Goal: Answer question/provide support: Share knowledge or assist other users

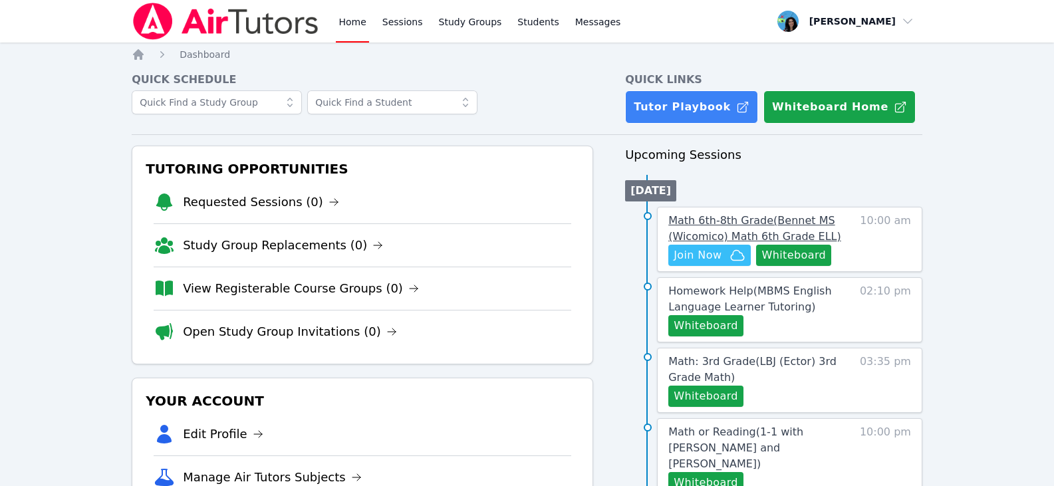
click at [687, 221] on span "Math 6th-8th Grade ( Bennet MS (Wicomico) Math 6th Grade ELL )" at bounding box center [754, 228] width 173 height 29
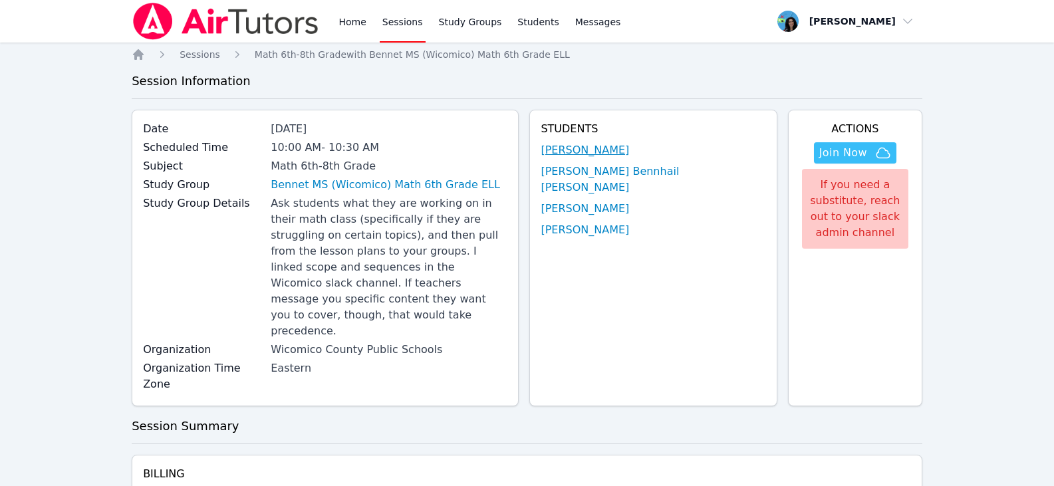
click at [629, 145] on link "[PERSON_NAME]" at bounding box center [584, 150] width 88 height 16
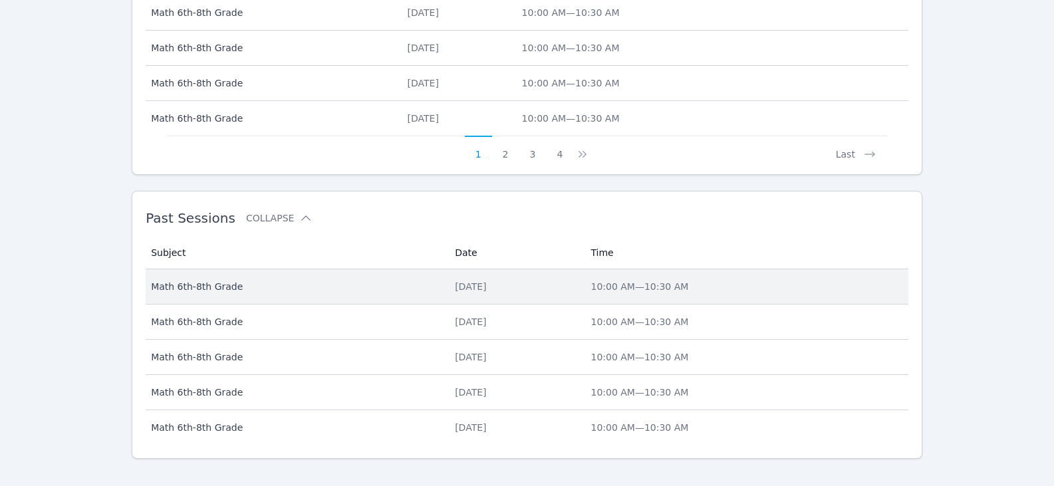
scroll to position [710, 0]
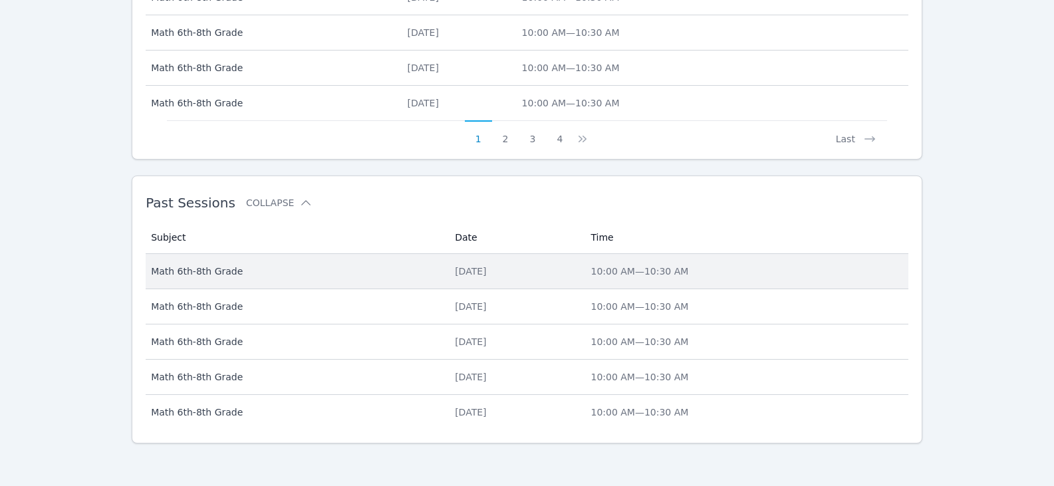
click at [447, 272] on td "Date [DATE]" at bounding box center [515, 271] width 136 height 35
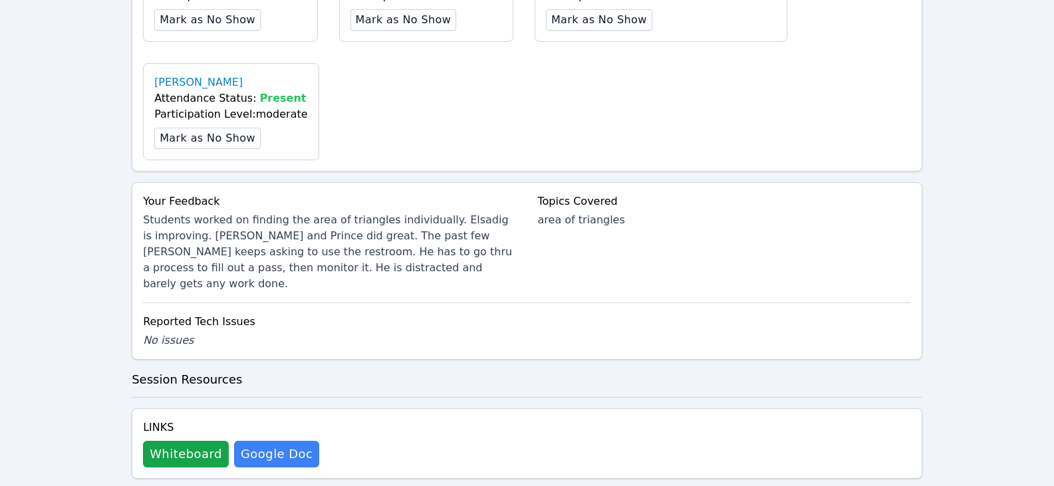
scroll to position [731, 0]
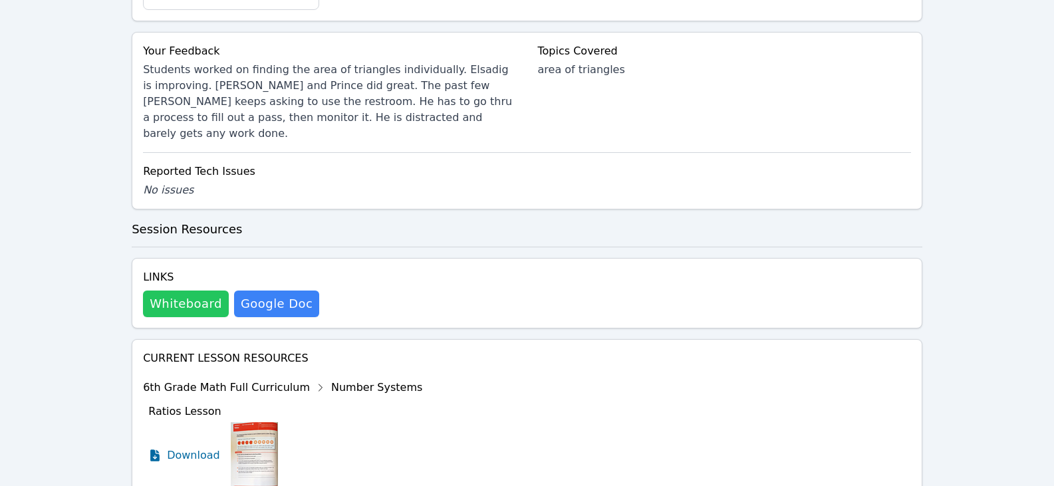
click at [201, 290] on button "Whiteboard" at bounding box center [186, 303] width 86 height 27
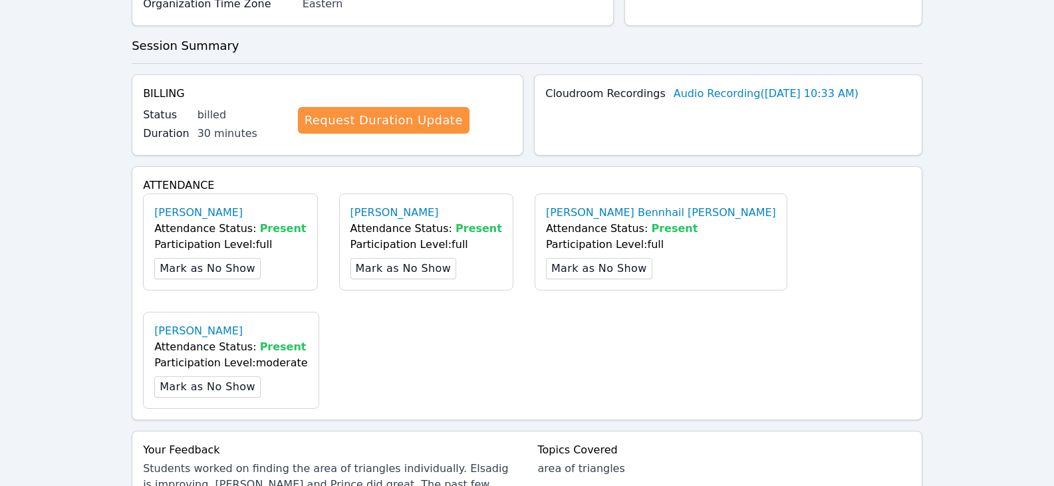
scroll to position [0, 0]
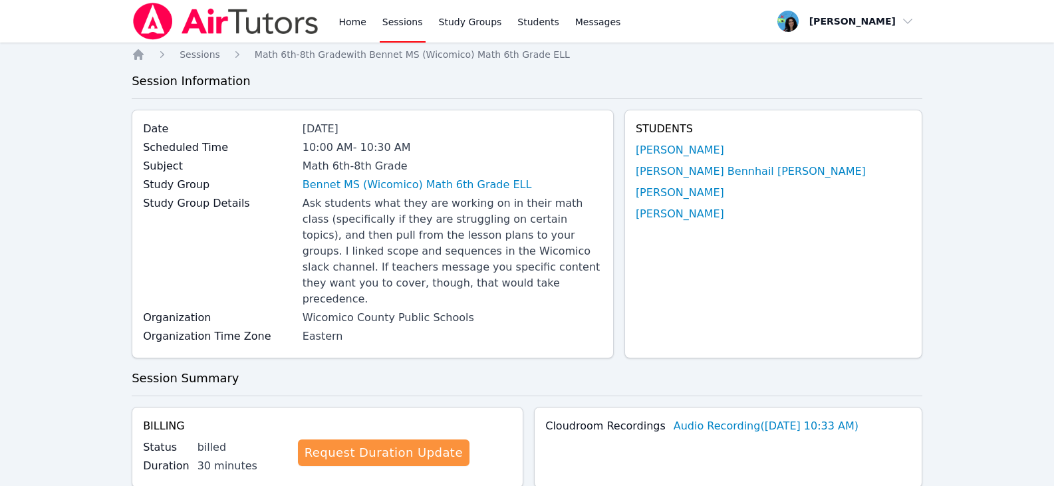
click at [401, 27] on link "Sessions" at bounding box center [403, 21] width 46 height 43
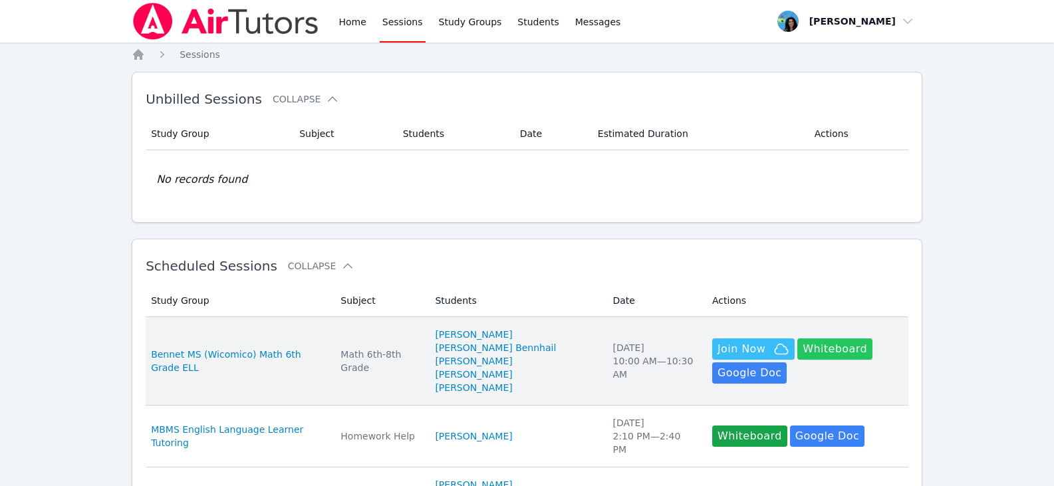
click at [687, 345] on button "Whiteboard" at bounding box center [834, 348] width 75 height 21
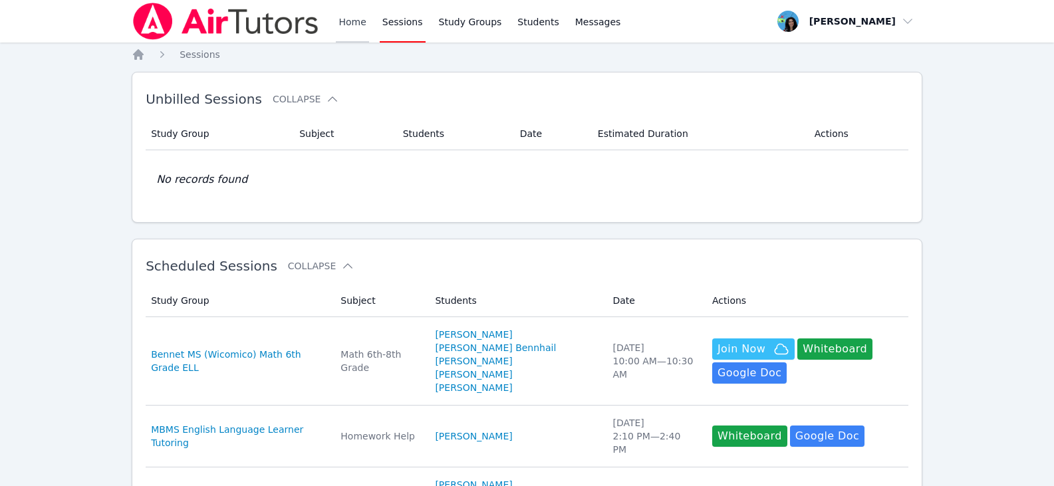
click at [345, 11] on link "Home" at bounding box center [352, 21] width 33 height 43
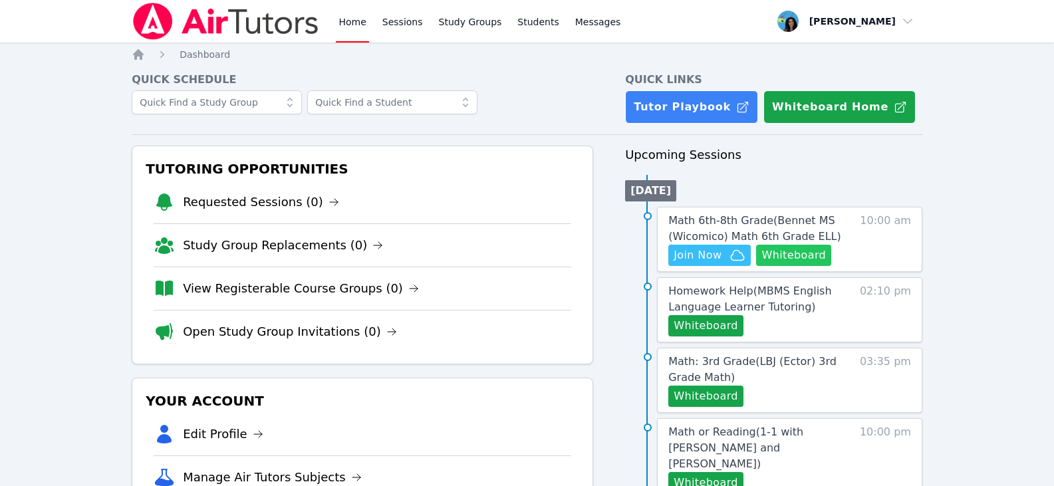
click at [687, 253] on button "Whiteboard" at bounding box center [793, 255] width 75 height 21
click at [687, 265] on button "Join Now" at bounding box center [709, 255] width 82 height 21
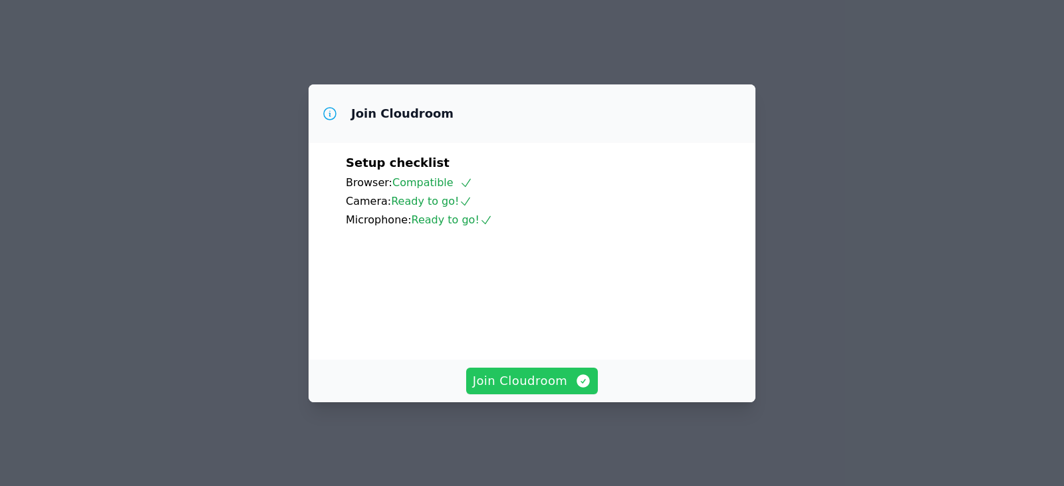
click at [528, 388] on span "Join Cloudroom" at bounding box center [532, 381] width 119 height 19
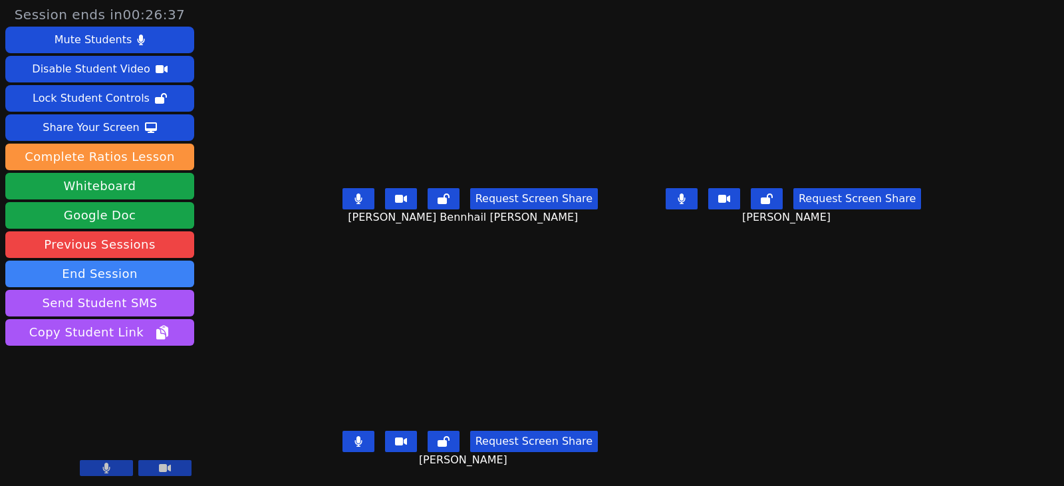
click at [348, 440] on button at bounding box center [358, 441] width 32 height 21
click at [697, 203] on button at bounding box center [681, 198] width 32 height 21
click at [352, 439] on icon at bounding box center [358, 441] width 13 height 11
click at [697, 204] on button at bounding box center [681, 198] width 32 height 21
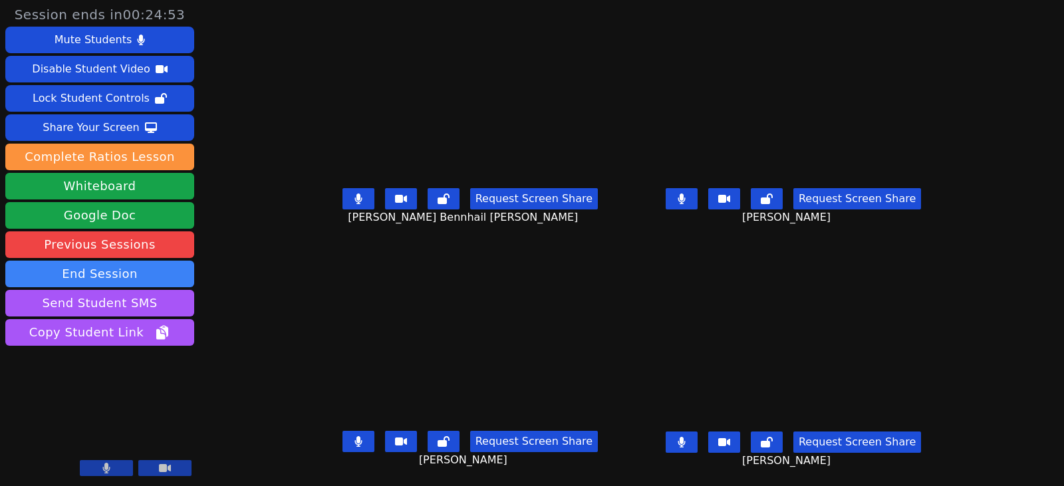
click at [691, 200] on button at bounding box center [681, 198] width 32 height 21
click at [685, 441] on icon at bounding box center [680, 442] width 7 height 11
click at [350, 445] on button at bounding box center [358, 441] width 32 height 21
click at [685, 441] on icon at bounding box center [680, 442] width 7 height 11
click at [349, 198] on button at bounding box center [358, 198] width 32 height 21
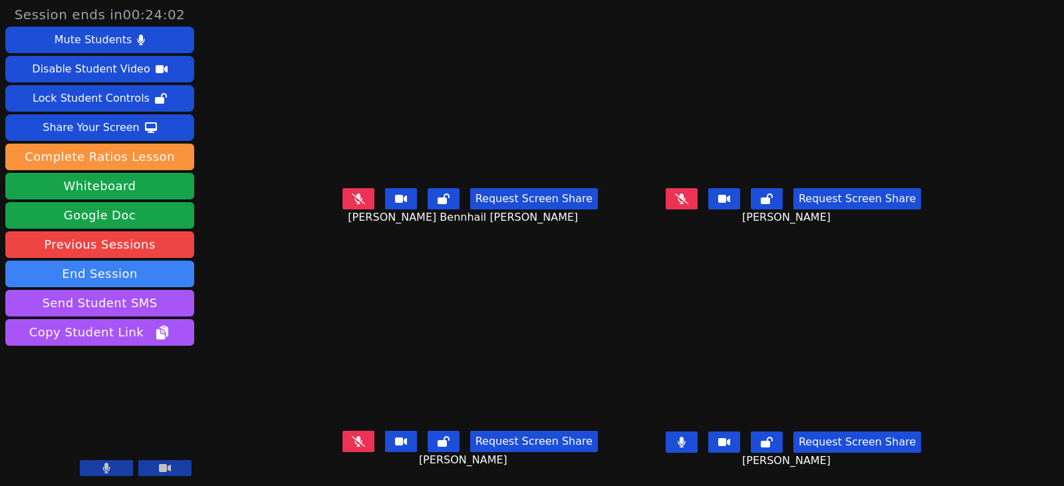
click at [697, 444] on button at bounding box center [681, 441] width 32 height 21
click at [353, 198] on button at bounding box center [358, 198] width 32 height 21
click at [342, 437] on button at bounding box center [358, 441] width 32 height 21
click at [352, 202] on icon at bounding box center [358, 198] width 13 height 11
click at [688, 438] on icon at bounding box center [681, 442] width 13 height 11
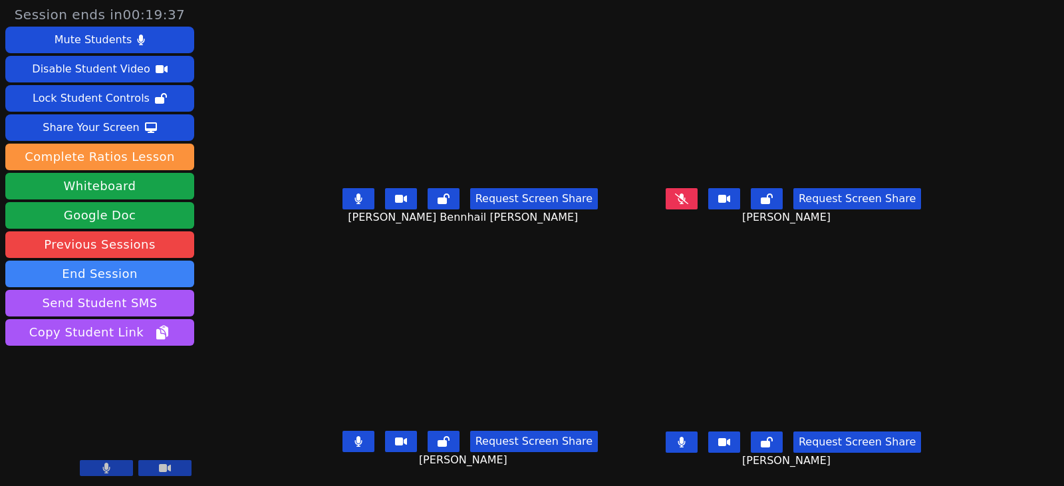
click at [697, 440] on button at bounding box center [681, 441] width 32 height 21
click at [688, 441] on icon at bounding box center [681, 442] width 13 height 11
click at [697, 443] on button at bounding box center [681, 441] width 32 height 21
click at [354, 201] on icon at bounding box center [357, 198] width 7 height 11
click at [354, 203] on icon at bounding box center [358, 198] width 8 height 11
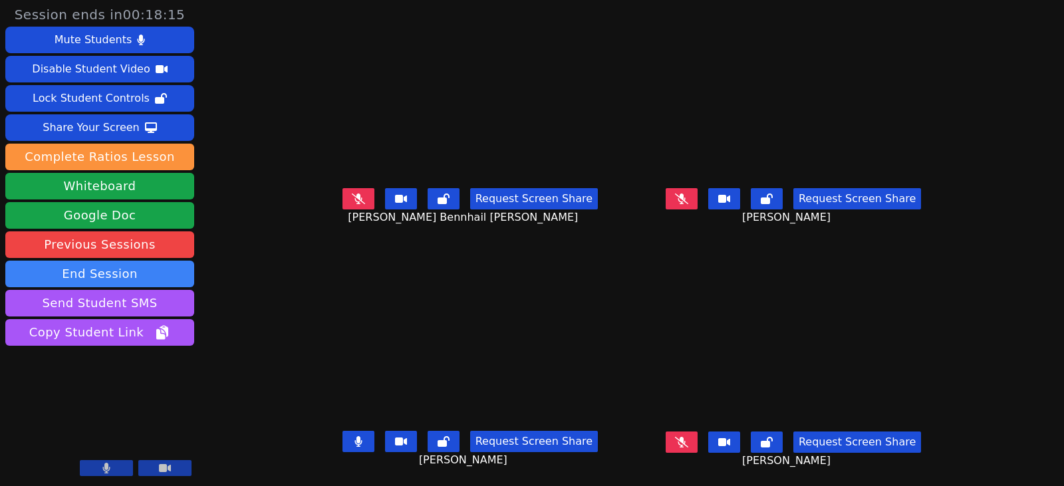
click at [342, 207] on button at bounding box center [358, 198] width 32 height 21
click at [354, 201] on icon at bounding box center [358, 198] width 8 height 11
click at [599, 447] on div "Request Screen Share Vitoria Pereira Lima" at bounding box center [470, 451] width 312 height 53
drag, startPoint x: 606, startPoint y: 455, endPoint x: 558, endPoint y: 461, distance: 48.8
click at [604, 455] on div "Request Screen Share Vitoria Pereira Lima" at bounding box center [470, 451] width 312 height 53
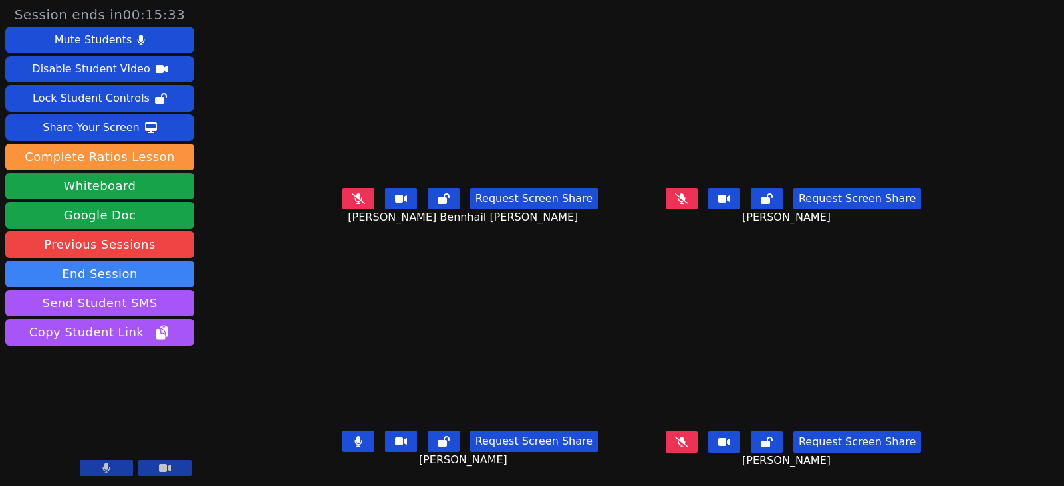
drag, startPoint x: 350, startPoint y: 197, endPoint x: 438, endPoint y: 223, distance: 91.3
click at [350, 197] on button at bounding box center [358, 198] width 32 height 21
click at [697, 205] on button at bounding box center [681, 198] width 32 height 21
click at [688, 442] on icon at bounding box center [681, 442] width 13 height 11
click at [342, 447] on button at bounding box center [358, 441] width 32 height 21
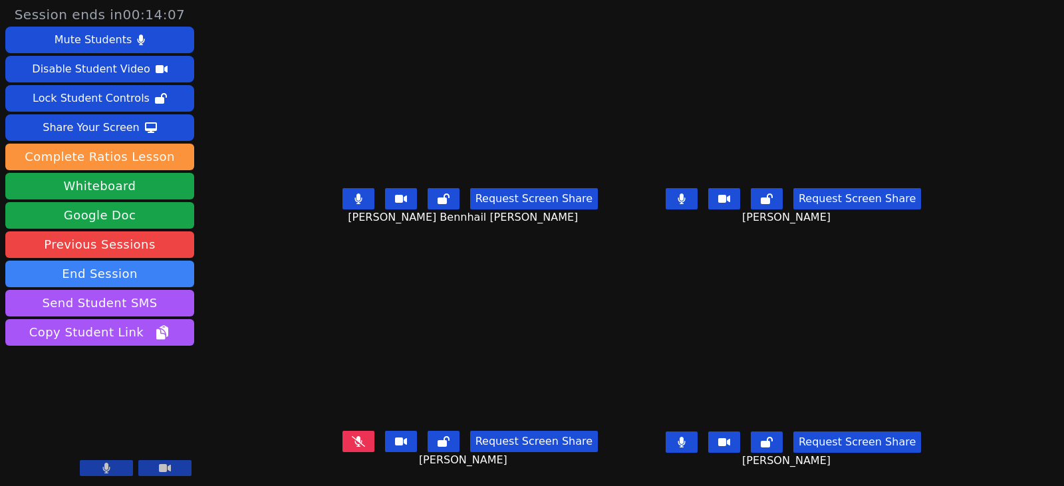
click at [349, 191] on button at bounding box center [358, 198] width 32 height 21
click at [697, 433] on button at bounding box center [681, 441] width 32 height 21
drag, startPoint x: 706, startPoint y: 205, endPoint x: 669, endPoint y: 211, distance: 37.6
click at [697, 205] on button at bounding box center [681, 198] width 32 height 21
click at [697, 444] on button at bounding box center [681, 441] width 32 height 21
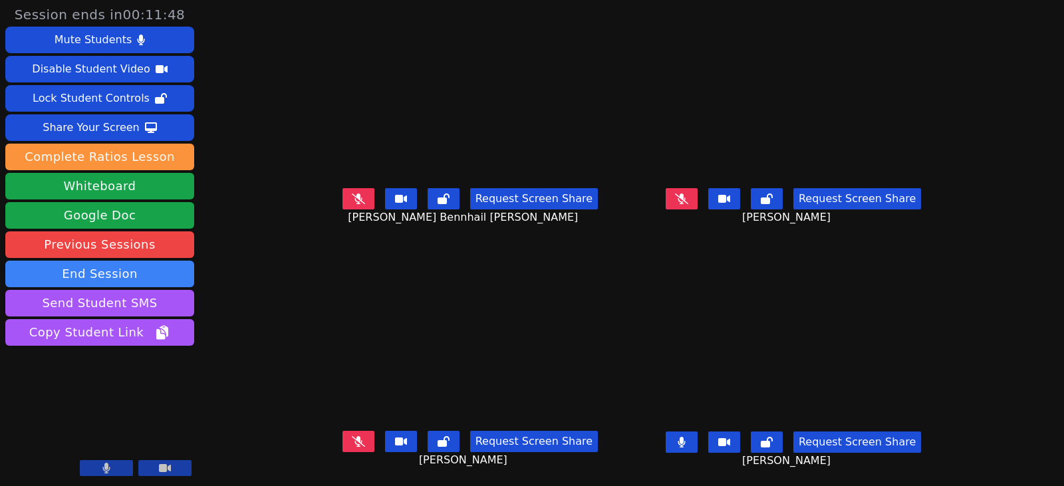
click at [697, 444] on button at bounding box center [681, 441] width 32 height 21
click at [352, 203] on icon at bounding box center [358, 198] width 13 height 11
click at [342, 195] on button at bounding box center [358, 198] width 32 height 21
click at [697, 448] on button at bounding box center [681, 441] width 32 height 21
drag, startPoint x: 696, startPoint y: 441, endPoint x: 715, endPoint y: 434, distance: 20.6
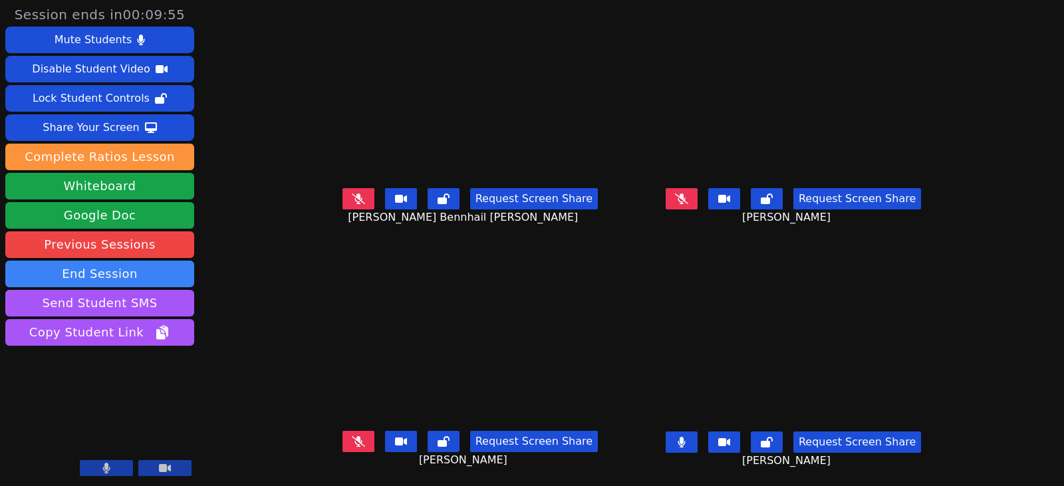
click at [695, 441] on button at bounding box center [681, 441] width 32 height 21
click at [697, 188] on button at bounding box center [681, 198] width 32 height 21
click at [697, 203] on button at bounding box center [681, 198] width 32 height 21
click at [688, 200] on icon at bounding box center [681, 198] width 13 height 11
click at [685, 201] on icon at bounding box center [680, 198] width 7 height 11
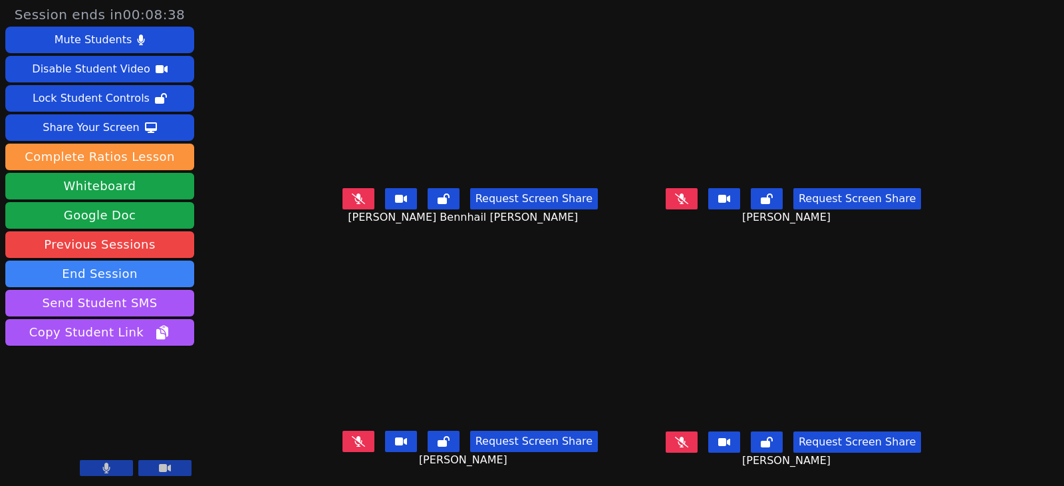
click at [688, 437] on icon at bounding box center [681, 442] width 13 height 11
click at [685, 442] on icon at bounding box center [681, 442] width 8 height 11
drag, startPoint x: 348, startPoint y: 443, endPoint x: 340, endPoint y: 443, distance: 8.7
click at [352, 443] on icon at bounding box center [358, 441] width 13 height 11
click at [693, 205] on button at bounding box center [681, 198] width 32 height 21
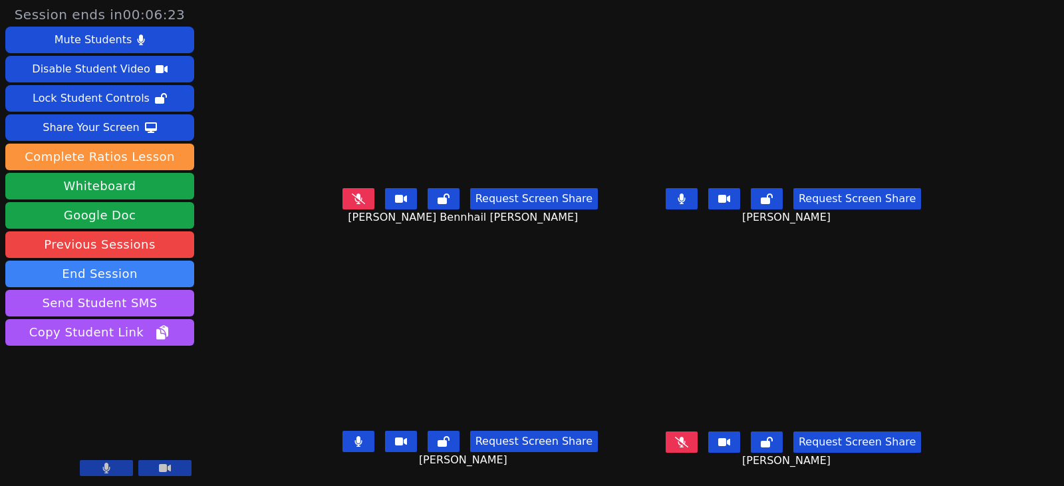
click at [691, 203] on button at bounding box center [681, 198] width 32 height 21
click at [348, 439] on button at bounding box center [358, 441] width 32 height 21
click at [687, 195] on button at bounding box center [681, 198] width 32 height 21
drag, startPoint x: 707, startPoint y: 199, endPoint x: 640, endPoint y: 187, distance: 67.5
click at [685, 199] on icon at bounding box center [681, 198] width 8 height 11
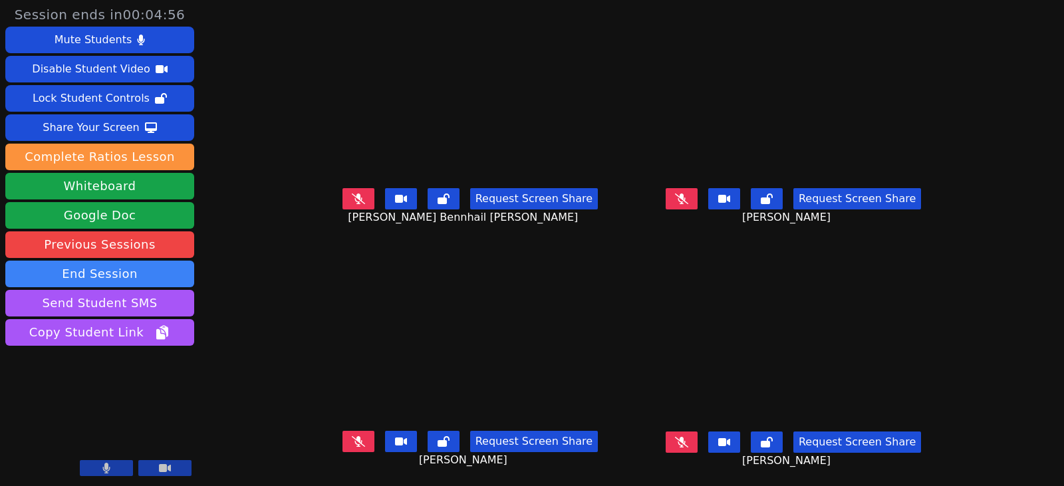
click at [342, 191] on button at bounding box center [358, 198] width 32 height 21
click at [619, 221] on div "Request Screen Share Prince Samuel Bennhail Bobo" at bounding box center [470, 209] width 312 height 53
click at [688, 444] on icon at bounding box center [681, 442] width 13 height 11
click at [691, 441] on button at bounding box center [681, 441] width 32 height 21
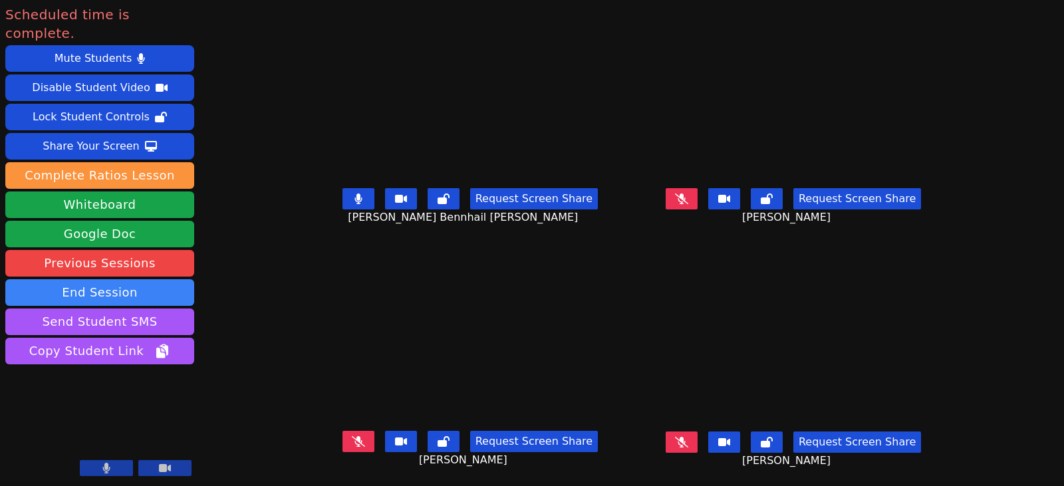
drag, startPoint x: 697, startPoint y: 197, endPoint x: 651, endPoint y: 199, distance: 45.9
click at [688, 197] on icon at bounding box center [681, 198] width 13 height 11
click at [342, 435] on button at bounding box center [358, 441] width 32 height 21
click at [688, 441] on icon at bounding box center [681, 442] width 13 height 11
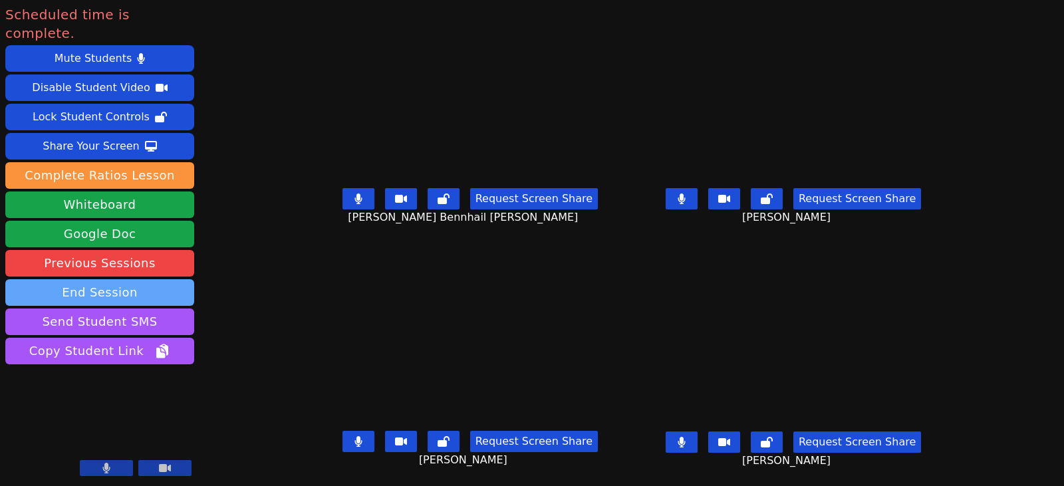
click at [171, 279] on button "End Session" at bounding box center [99, 292] width 189 height 27
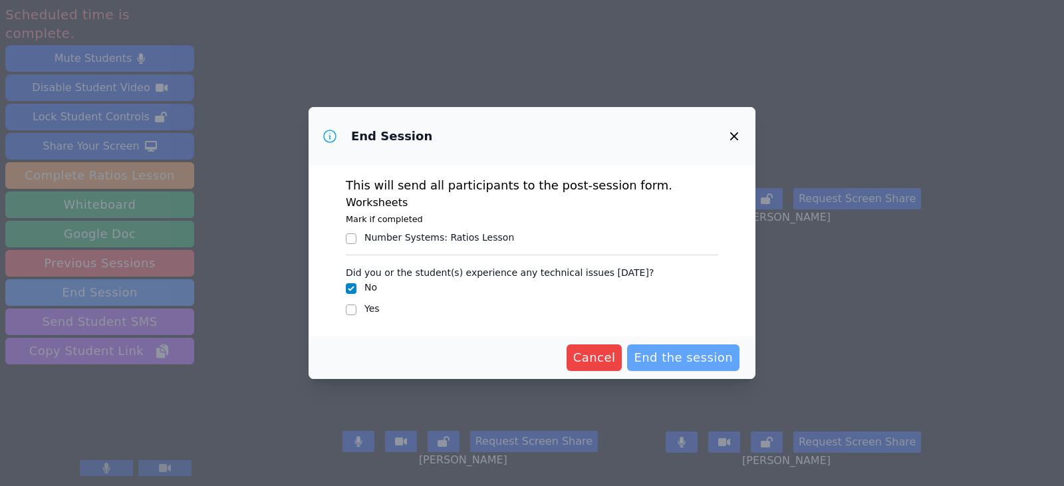
click at [690, 353] on span "End the session" at bounding box center [682, 357] width 99 height 19
